Goal: Navigation & Orientation: Go to known website

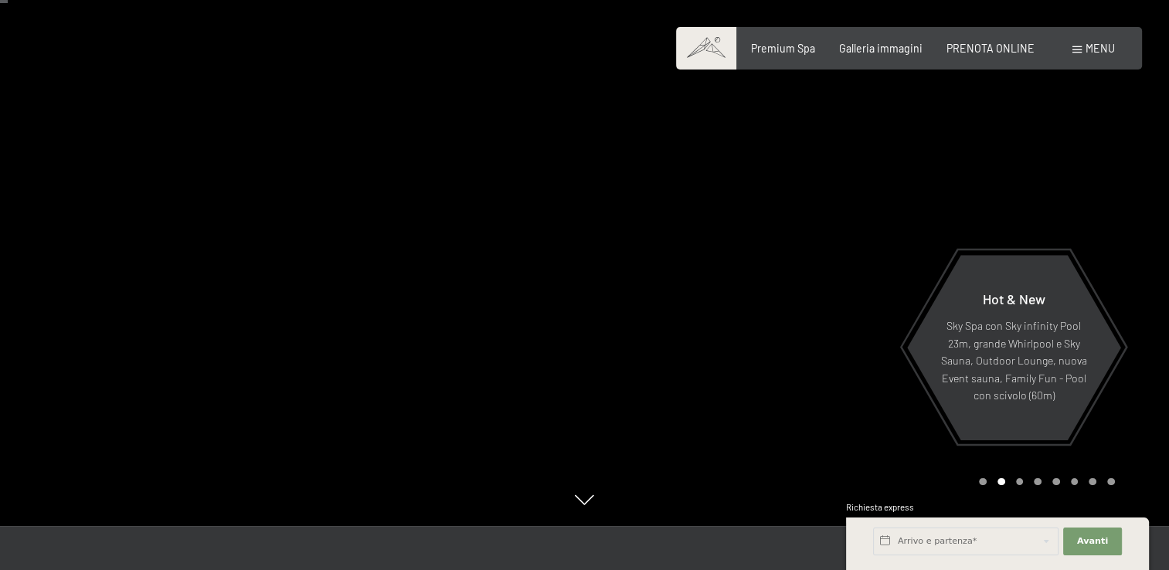
scroll to position [54, 0]
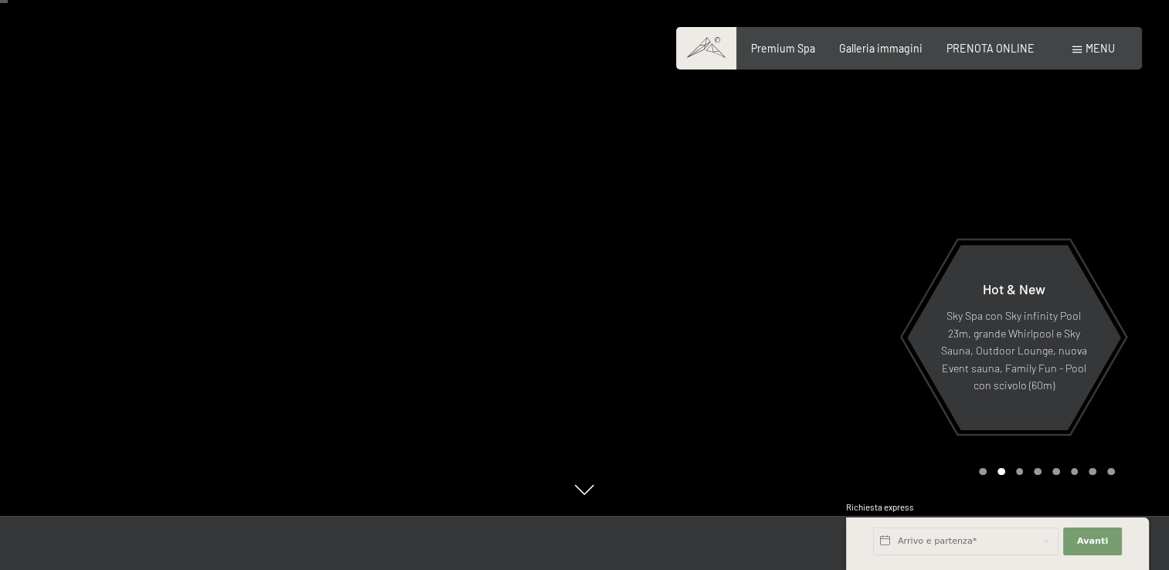
click at [983, 475] on div at bounding box center [877, 231] width 585 height 570
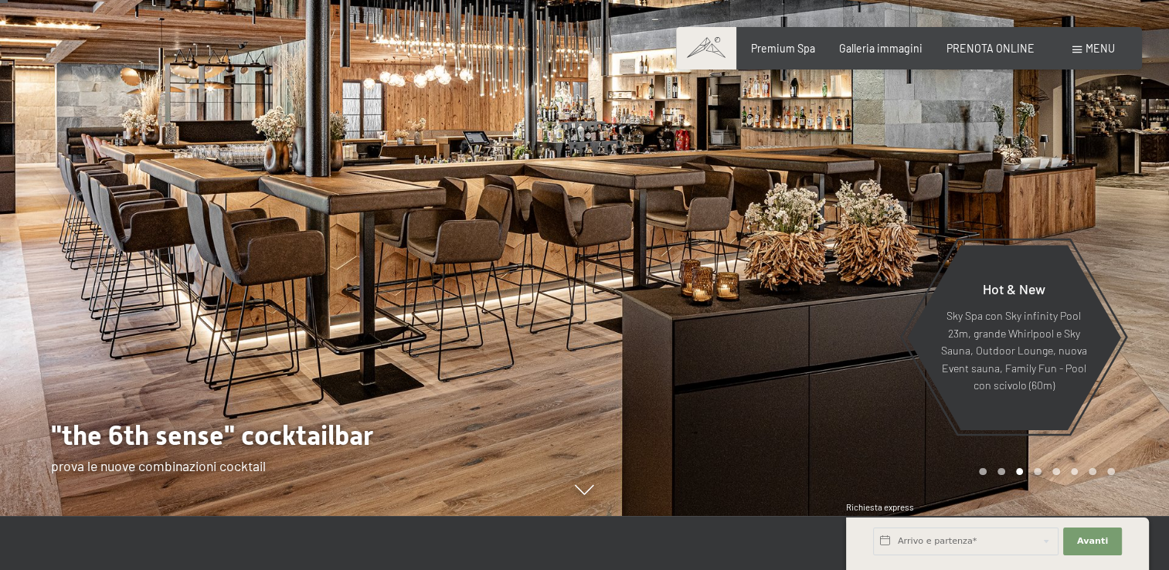
click at [1003, 477] on div at bounding box center [877, 231] width 585 height 570
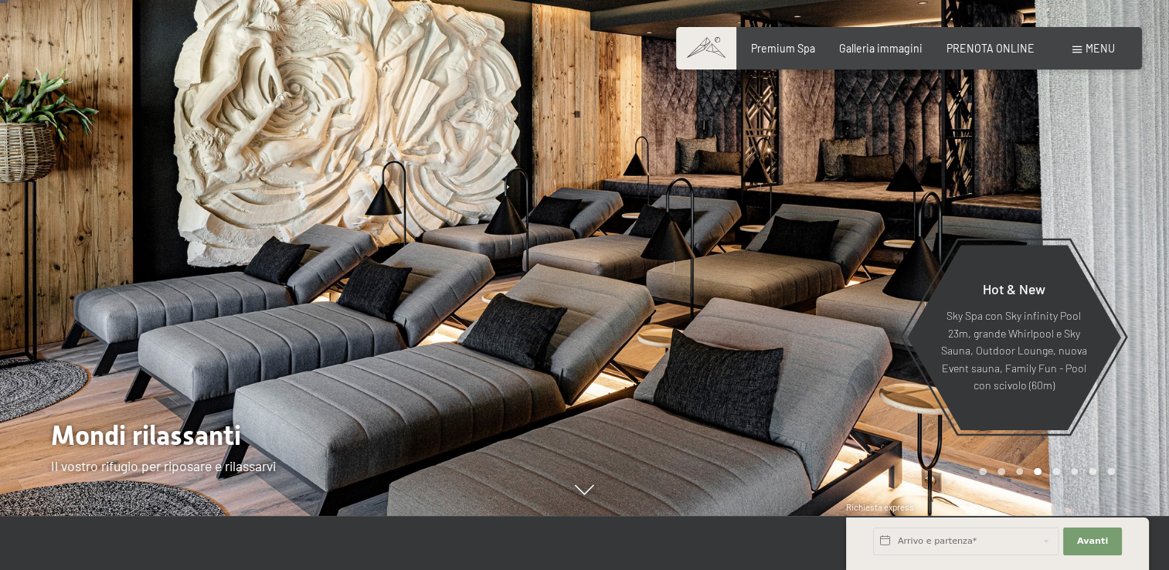
click at [1014, 473] on div "Carousel Pagination" at bounding box center [1044, 472] width 141 height 8
click at [1042, 473] on div "Carousel Pagination" at bounding box center [1044, 472] width 141 height 8
click at [1054, 473] on div "Carousel Page 5" at bounding box center [1057, 472] width 8 height 8
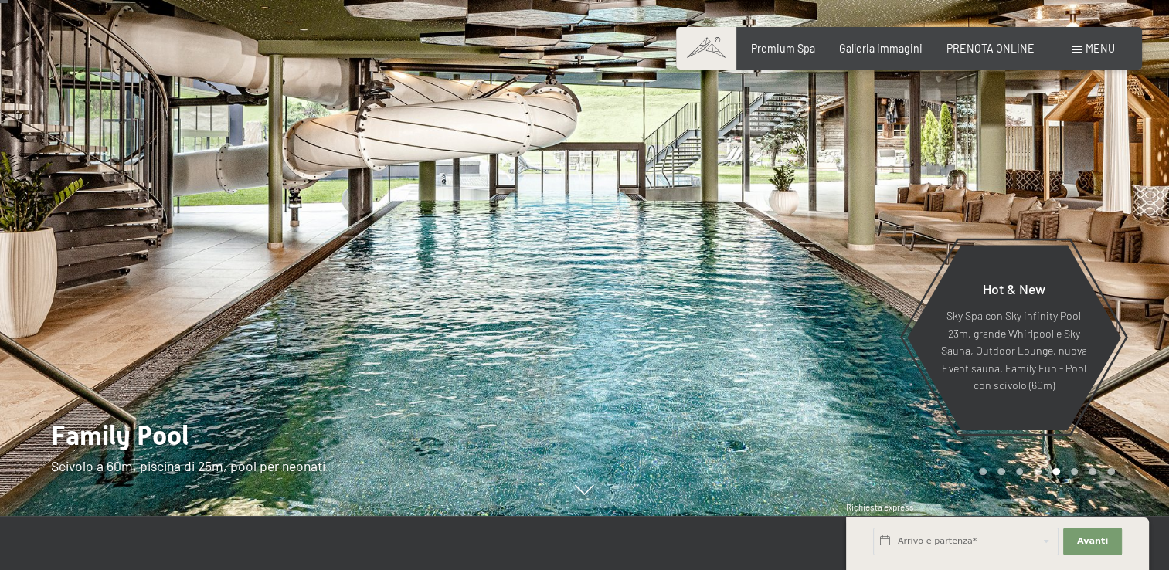
click at [1076, 478] on div at bounding box center [877, 231] width 585 height 570
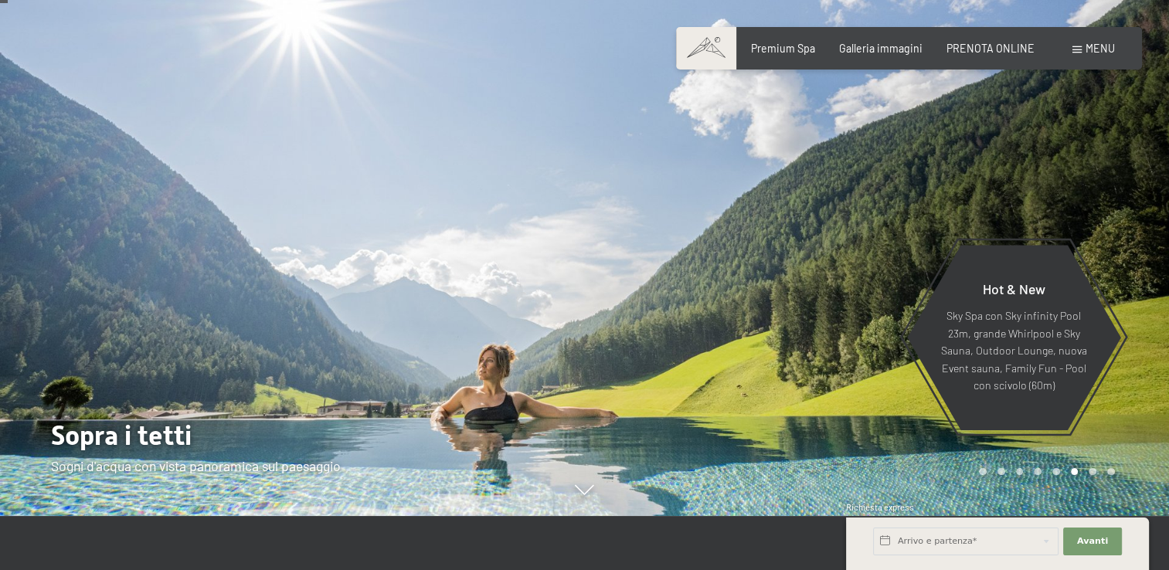
click at [1076, 478] on div at bounding box center [877, 231] width 585 height 570
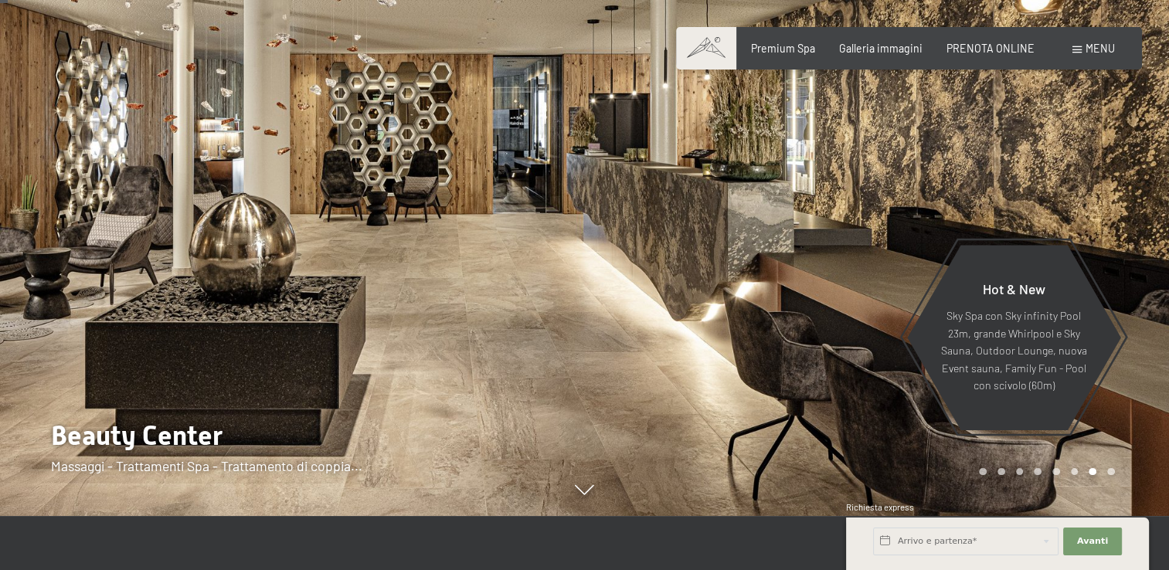
click at [1076, 478] on div at bounding box center [877, 231] width 585 height 570
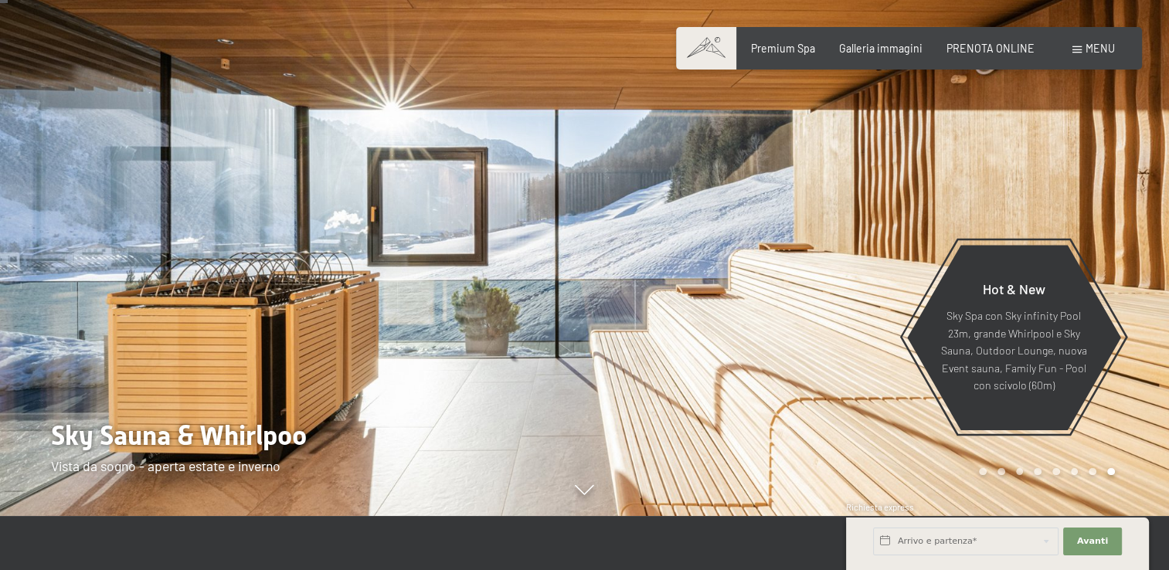
click at [1076, 478] on div at bounding box center [877, 231] width 585 height 570
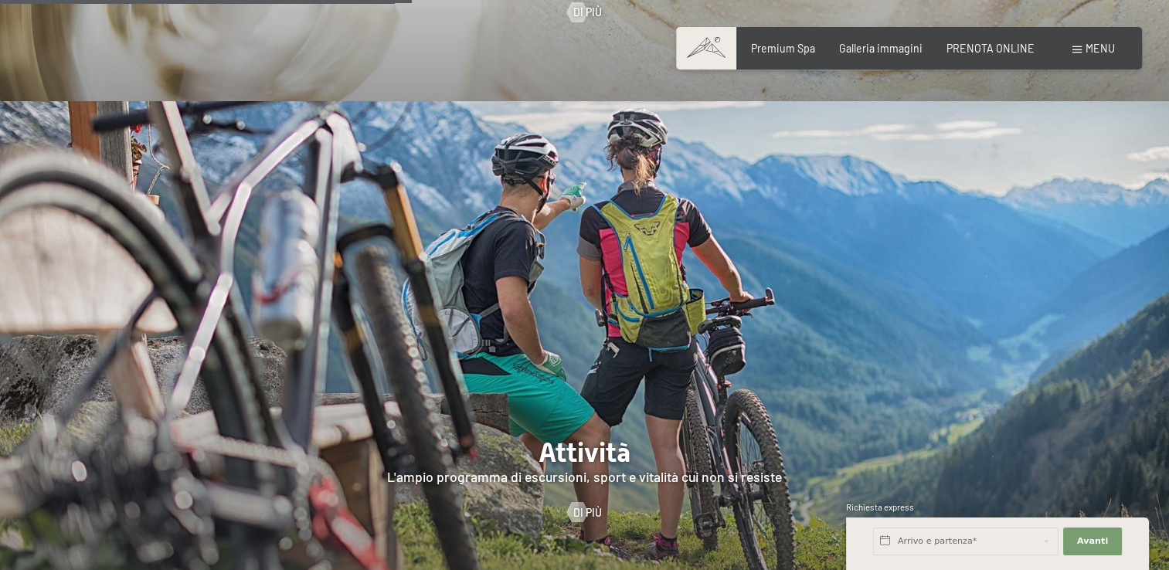
scroll to position [3344, 0]
